Goal: Navigation & Orientation: Find specific page/section

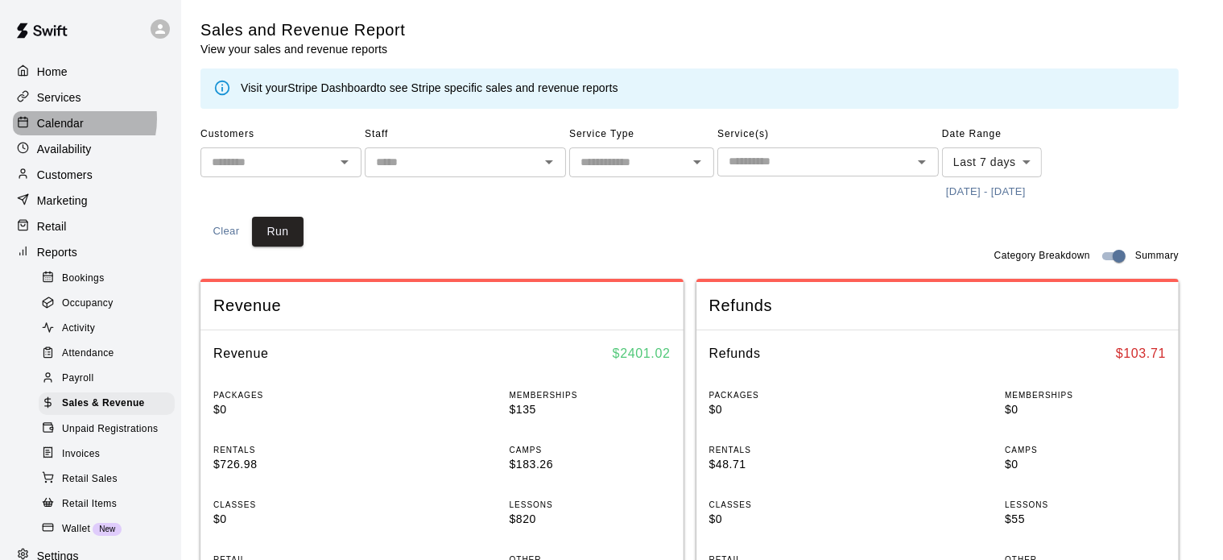
click at [70, 122] on p "Calendar" at bounding box center [60, 123] width 47 height 16
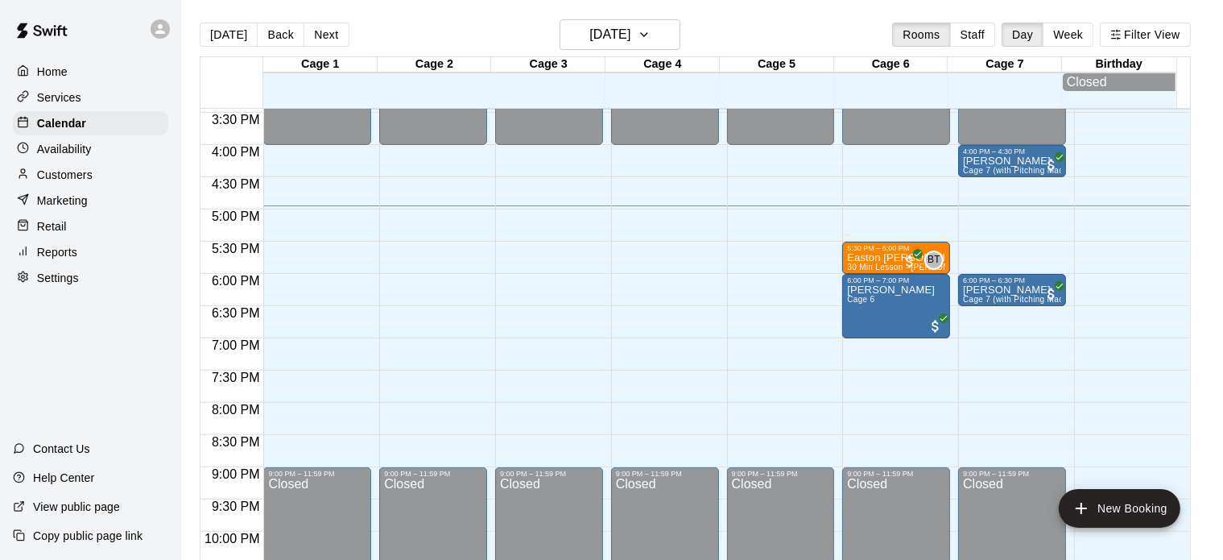
scroll to position [993, 0]
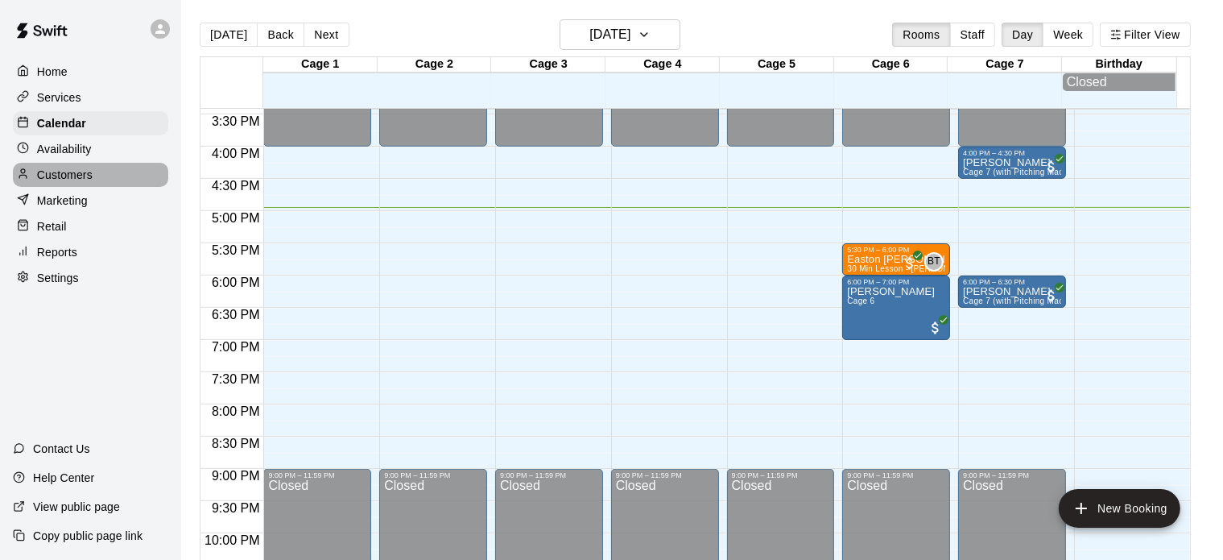
click at [122, 180] on div "Customers" at bounding box center [90, 175] width 155 height 24
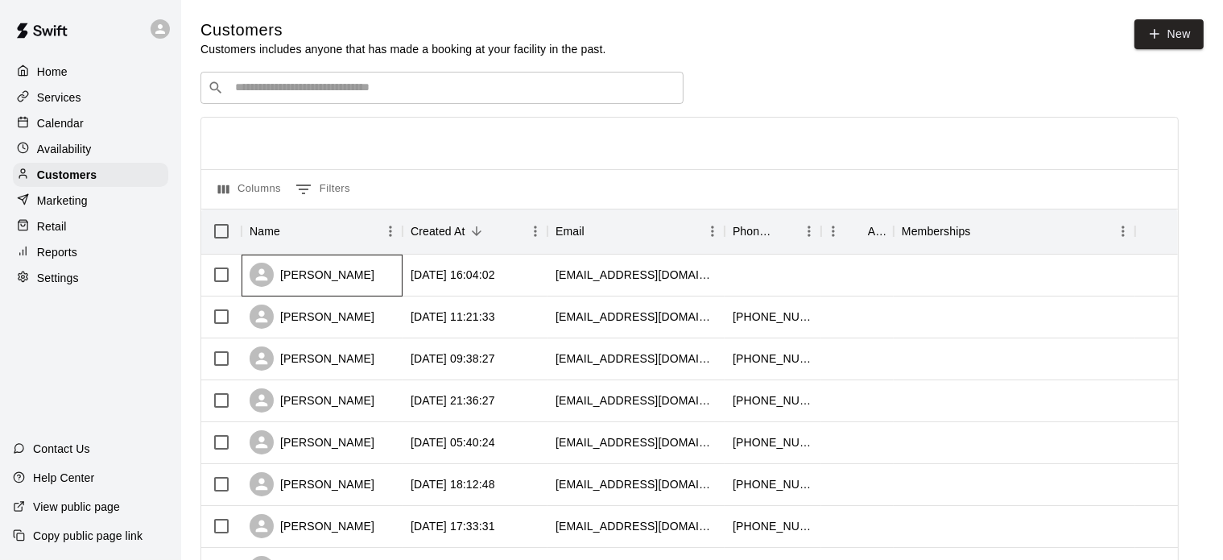
click at [344, 275] on div "[PERSON_NAME]" at bounding box center [312, 274] width 125 height 24
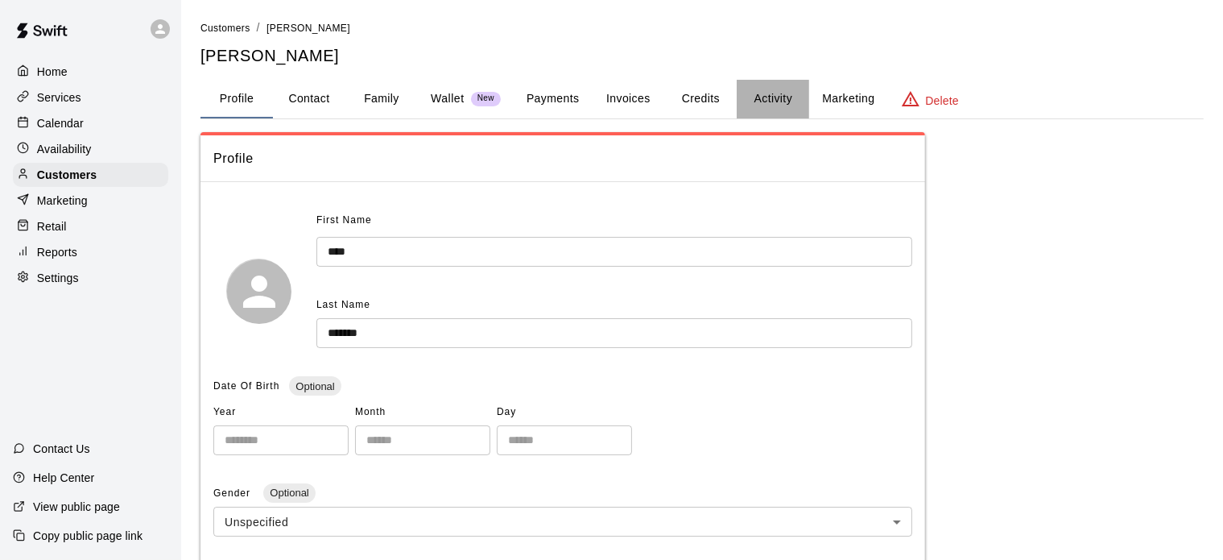
click at [758, 105] on button "Activity" at bounding box center [773, 99] width 72 height 39
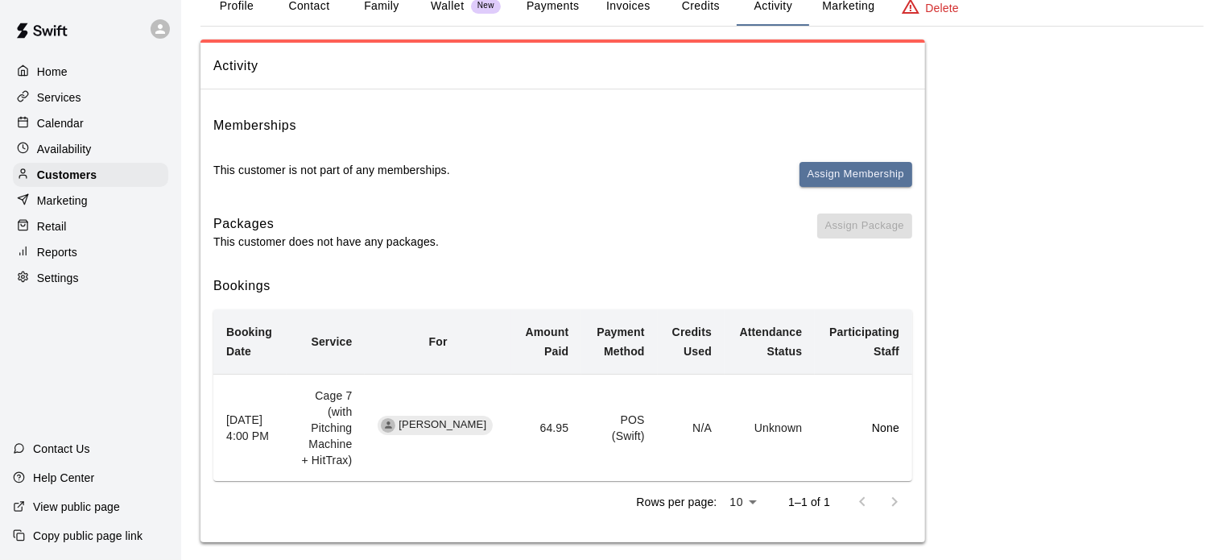
scroll to position [93, 0]
click at [81, 260] on div "Reports" at bounding box center [90, 252] width 155 height 24
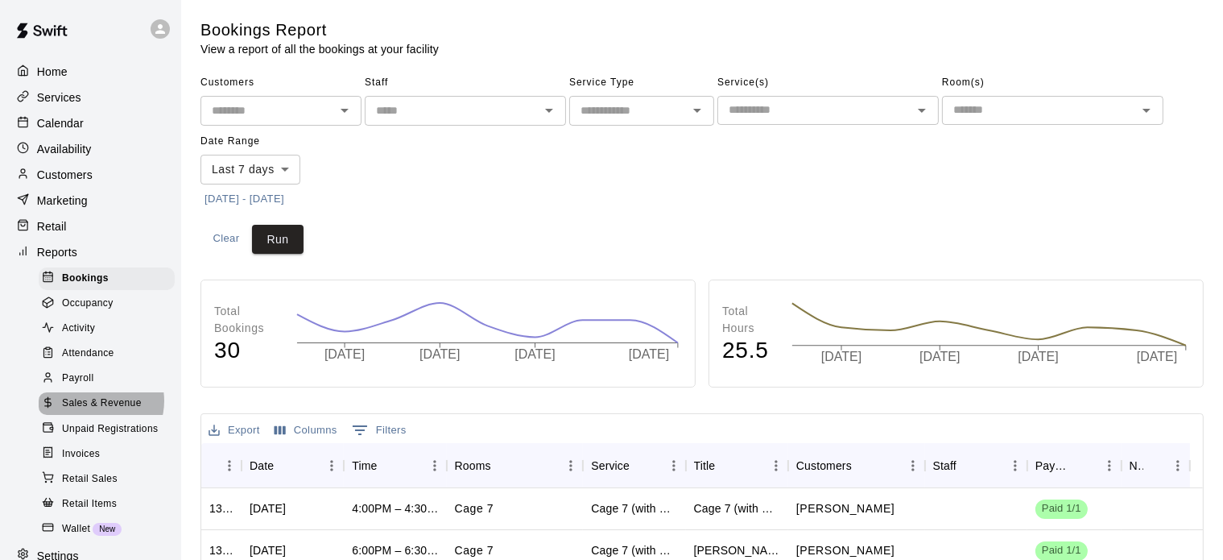
click at [93, 411] on span "Sales & Revenue" at bounding box center [102, 403] width 80 height 16
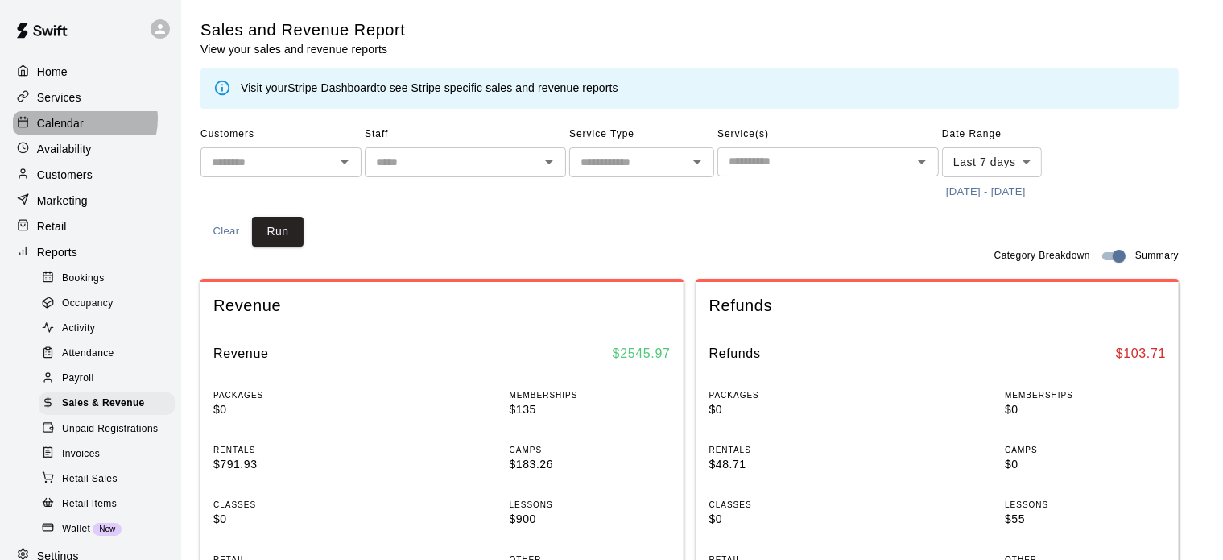
click at [83, 122] on p "Calendar" at bounding box center [60, 123] width 47 height 16
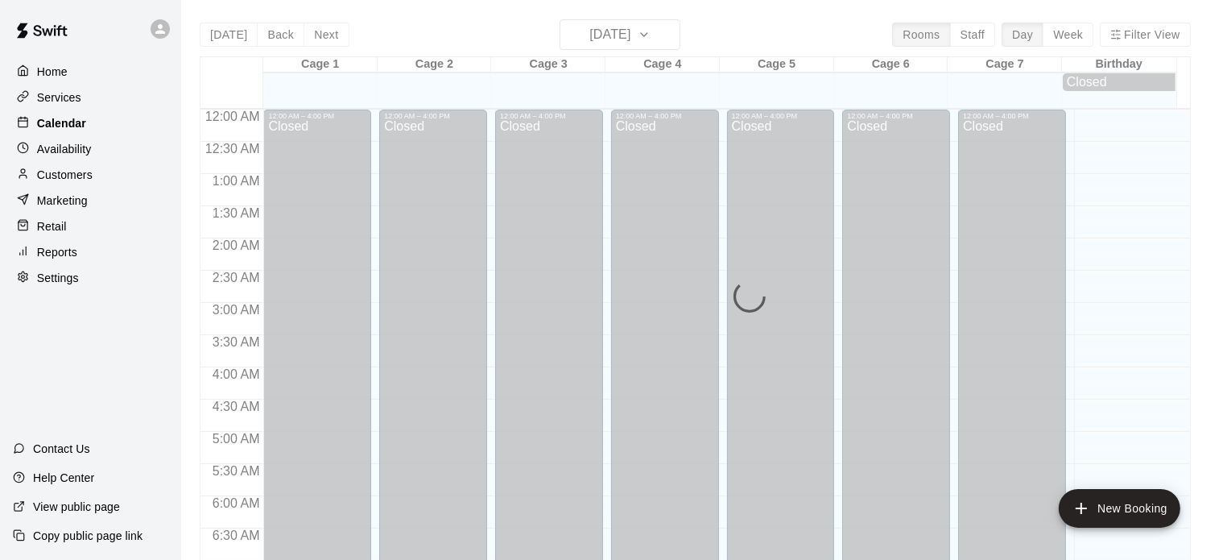
scroll to position [1025, 0]
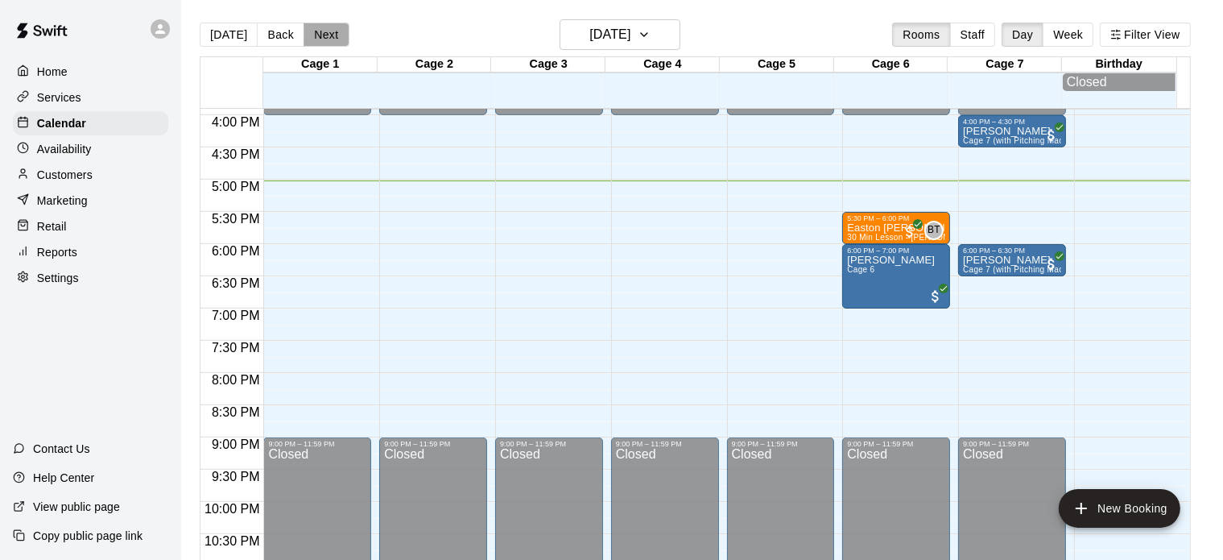
click at [318, 45] on button "Next" at bounding box center [326, 35] width 45 height 24
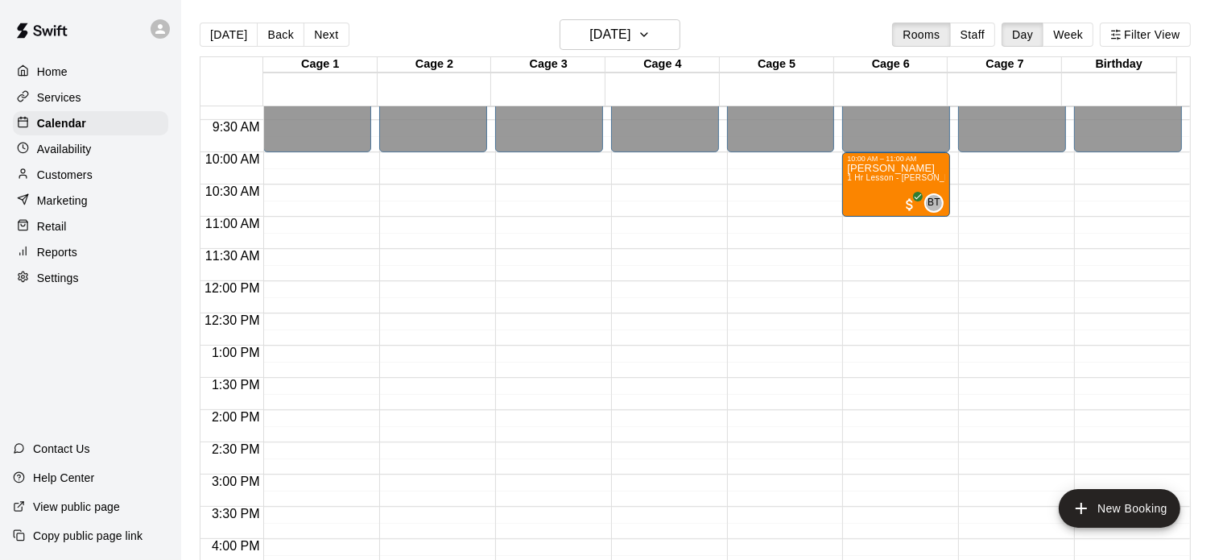
scroll to position [599, 0]
